Goal: Obtain resource: Obtain resource

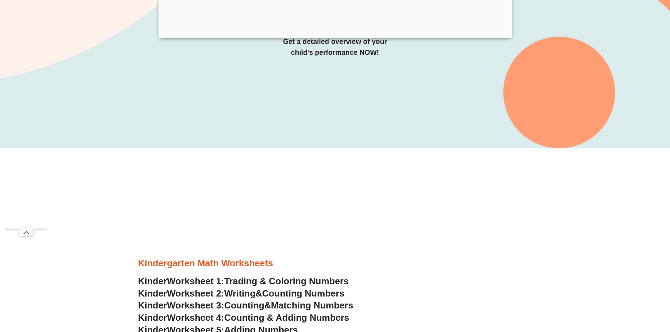
scroll to position [140, 0]
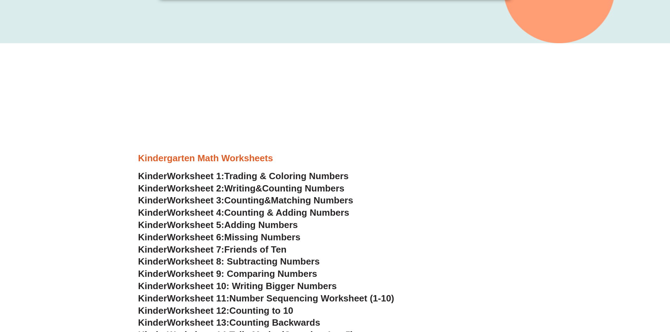
scroll to position [457, 0]
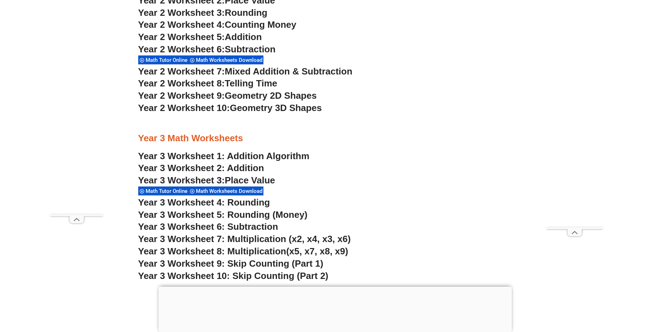
scroll to position [915, 0]
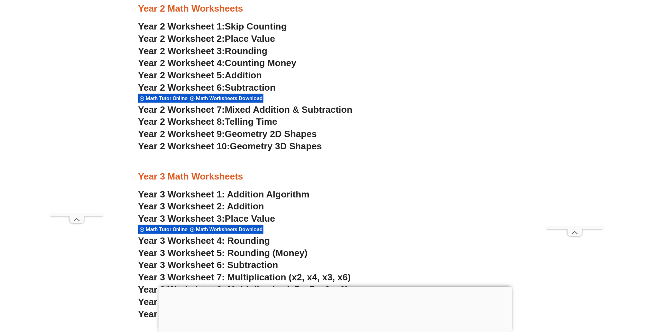
click at [252, 148] on span "Geometry 3D Shapes" at bounding box center [276, 146] width 92 height 11
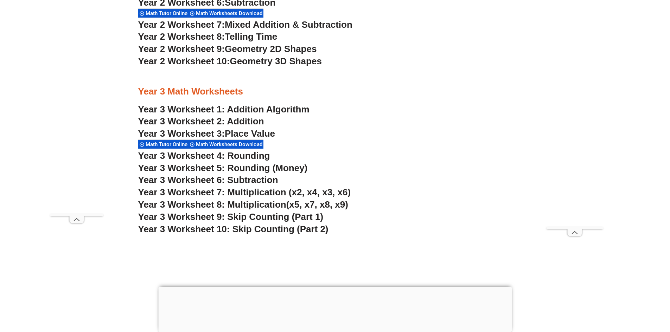
scroll to position [1020, 0]
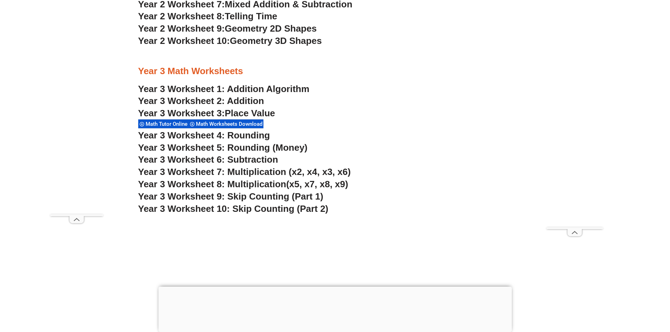
click at [200, 101] on link "Year 3 Worksheet 2: Addition" at bounding box center [201, 101] width 126 height 11
click at [260, 114] on span "Place Value" at bounding box center [250, 113] width 50 height 11
click at [272, 84] on link "Year 3 Worksheet 1: Addition Algorithm" at bounding box center [223, 89] width 171 height 11
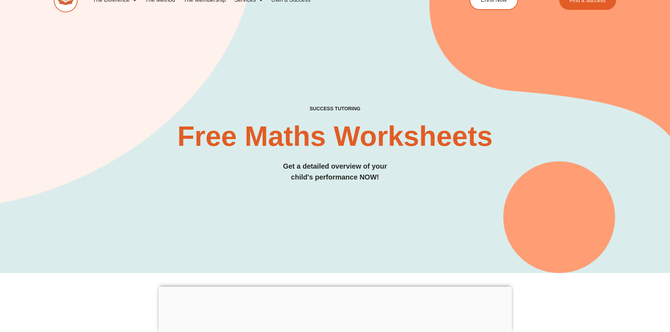
scroll to position [0, 0]
